Goal: Information Seeking & Learning: Learn about a topic

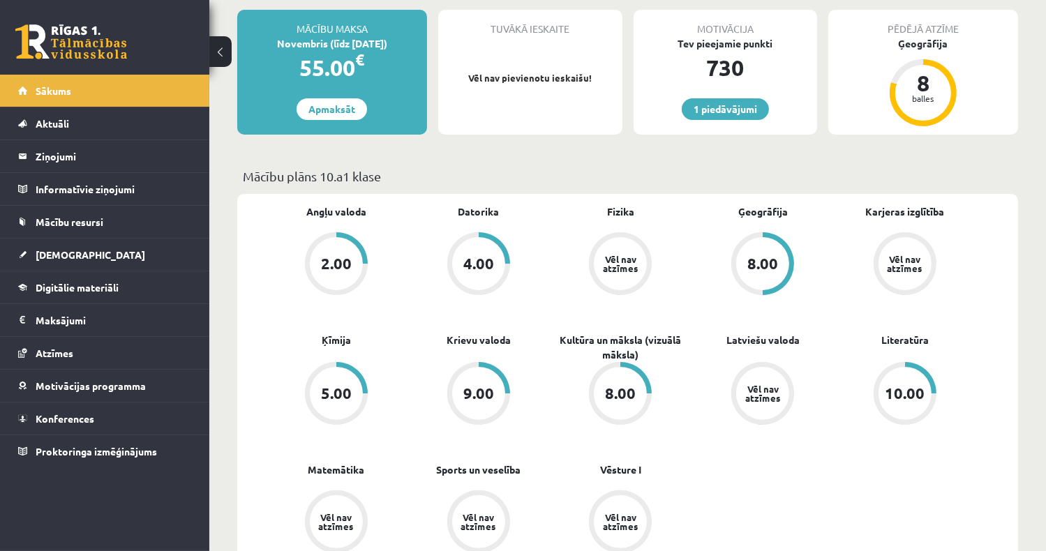
scroll to position [349, 0]
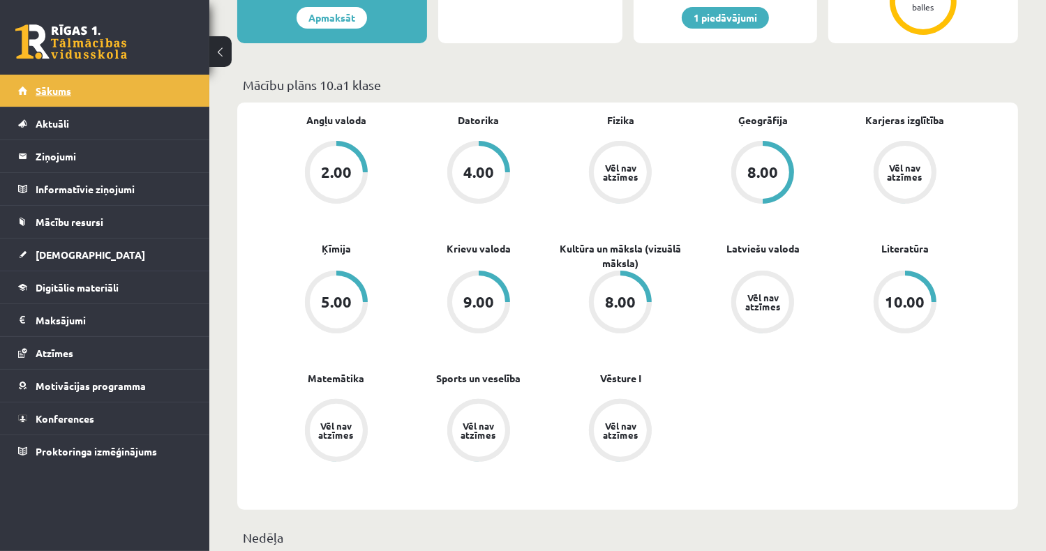
click at [114, 101] on link "Sākums" at bounding box center [105, 91] width 174 height 32
click at [91, 156] on legend "Ziņojumi 1" at bounding box center [114, 156] width 156 height 32
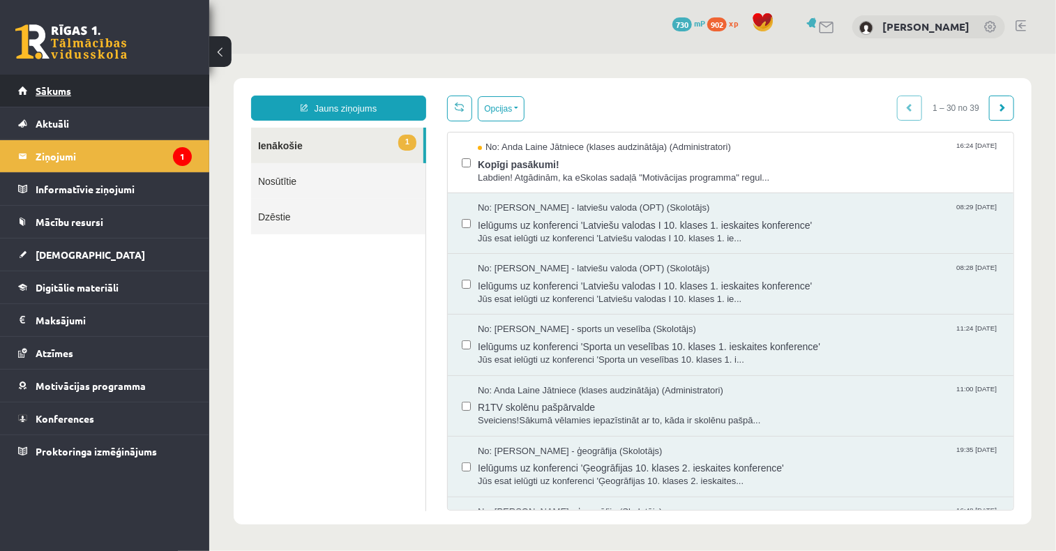
click at [65, 96] on span "Sākums" at bounding box center [54, 90] width 36 height 13
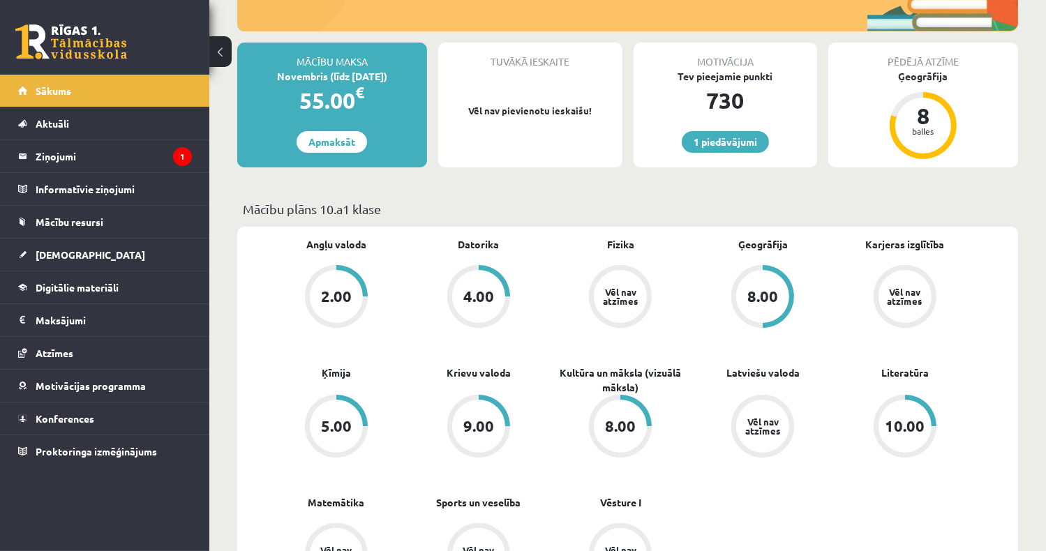
scroll to position [140, 0]
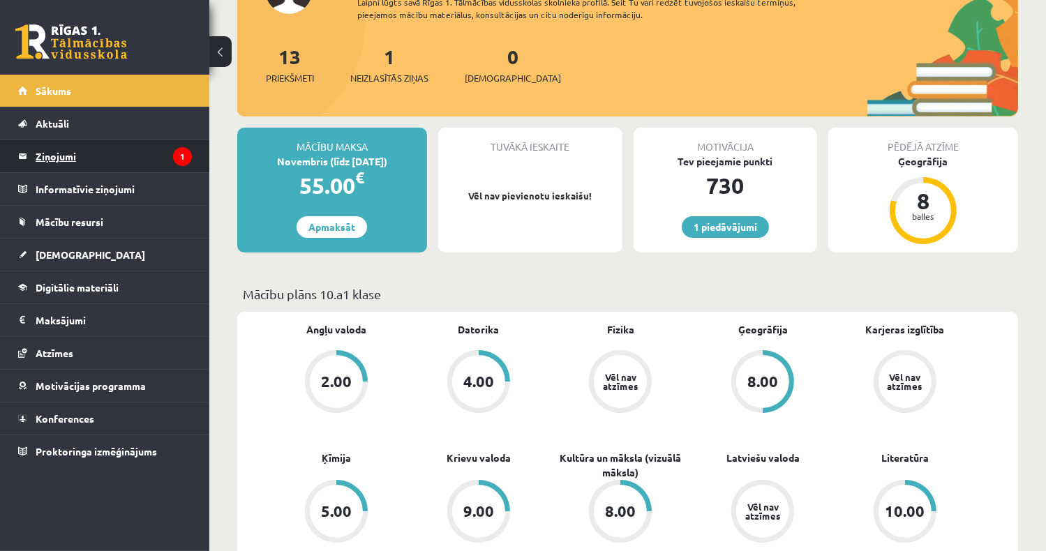
click at [91, 158] on legend "Ziņojumi 1" at bounding box center [114, 156] width 156 height 32
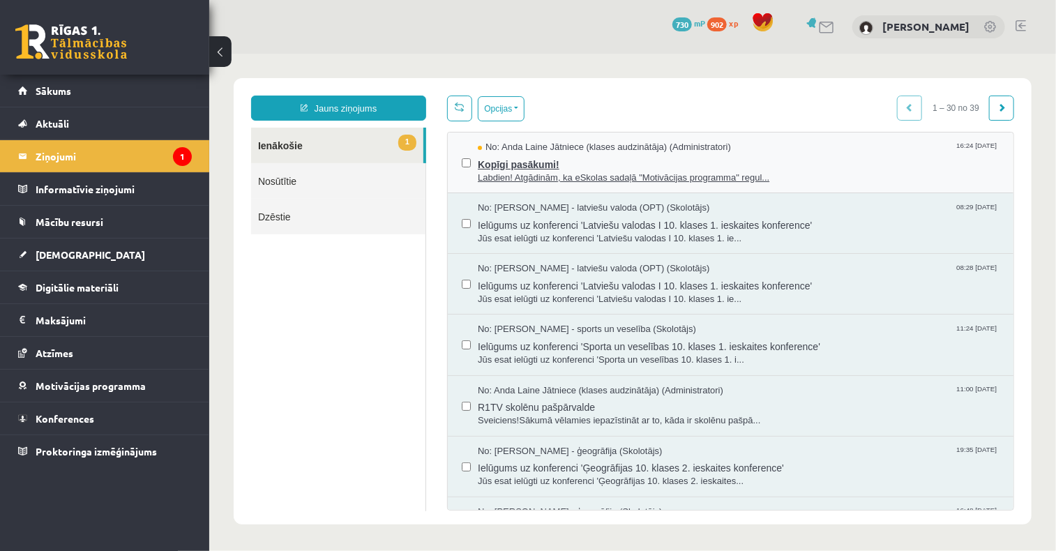
click at [536, 164] on span "Kopīgi pasākumi!" at bounding box center [738, 161] width 522 height 17
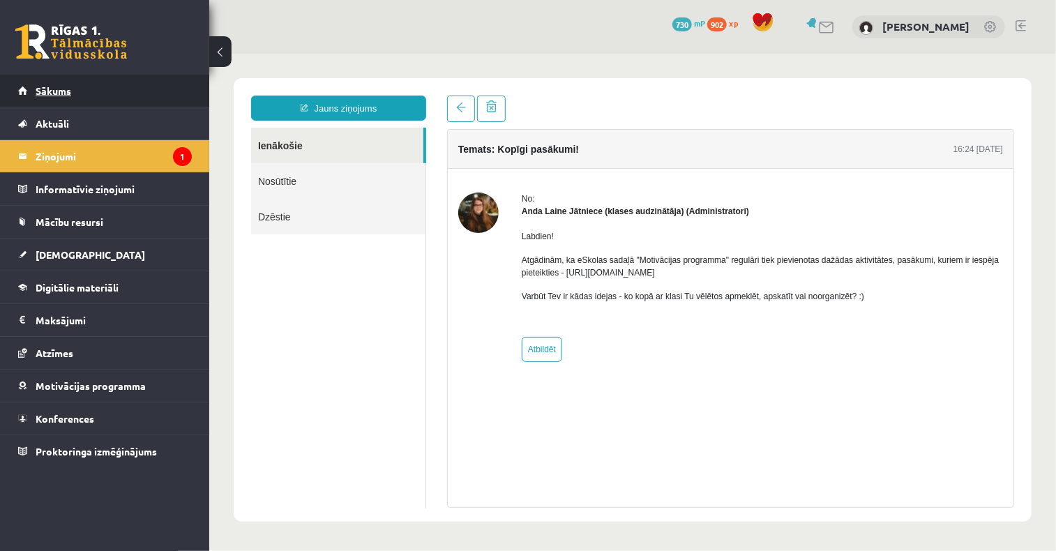
click at [60, 93] on span "Sākums" at bounding box center [54, 90] width 36 height 13
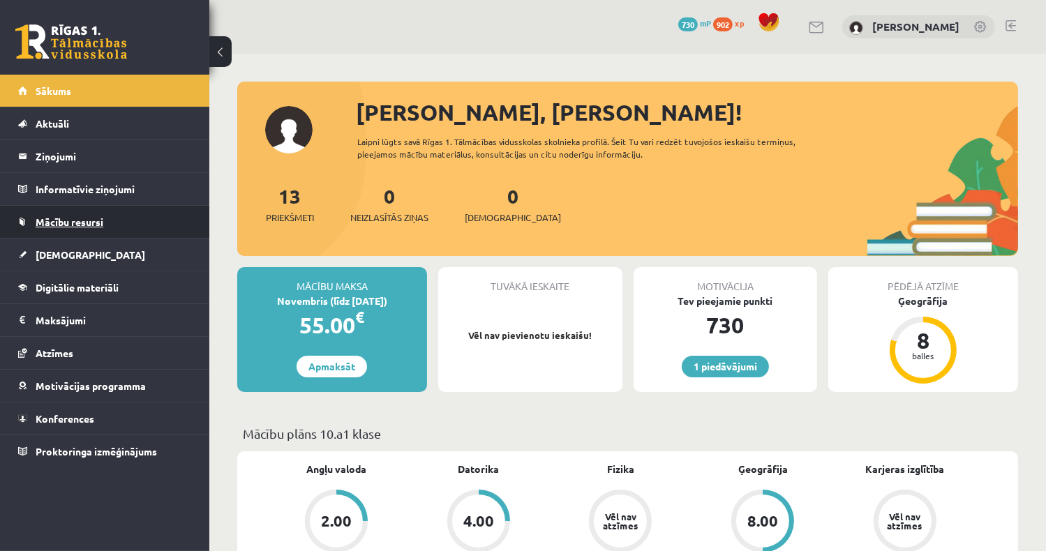
click at [103, 232] on link "Mācību resursi" at bounding box center [105, 222] width 174 height 32
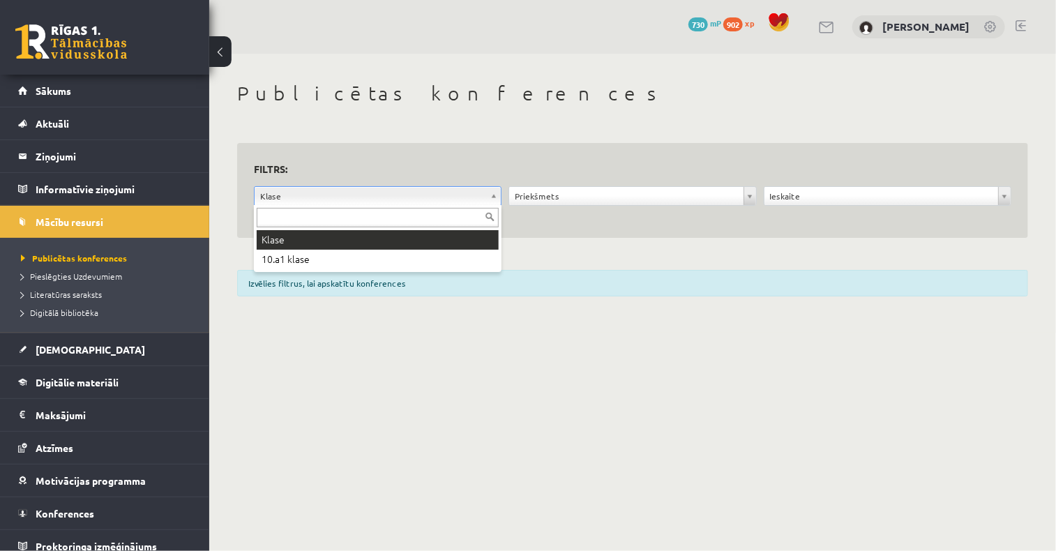
drag, startPoint x: 499, startPoint y: 204, endPoint x: 499, endPoint y: 187, distance: 16.7
